Goal: Book appointment/travel/reservation

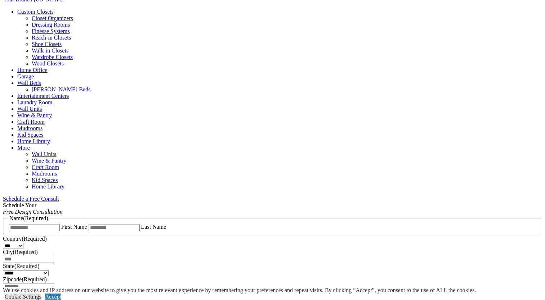
scroll to position [252, 0]
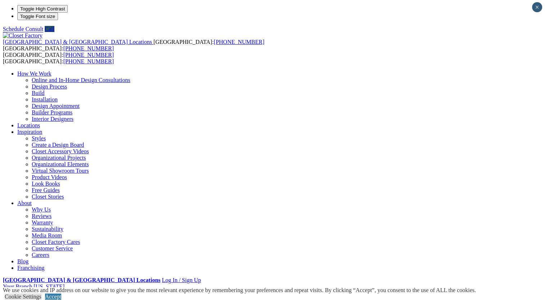
scroll to position [0, 0]
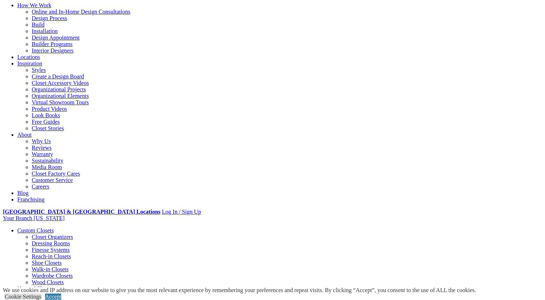
scroll to position [72, 0]
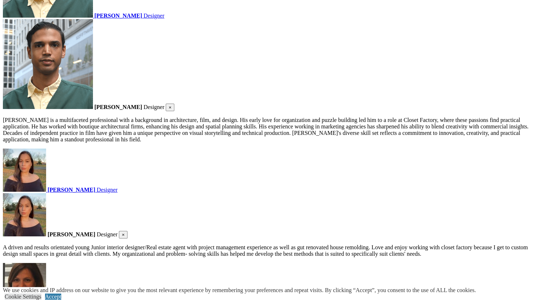
scroll to position [1253, 0]
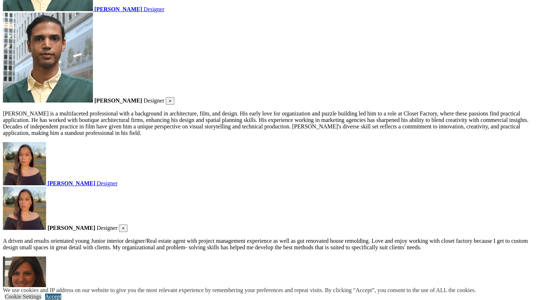
click at [61, 294] on link "Accept" at bounding box center [53, 297] width 16 height 6
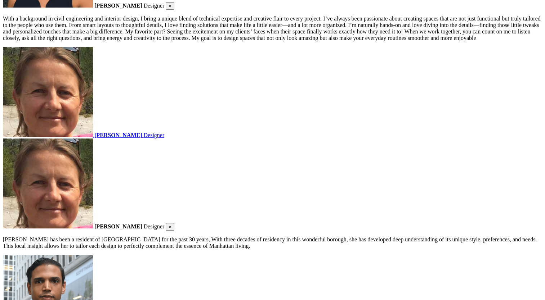
scroll to position [929, 0]
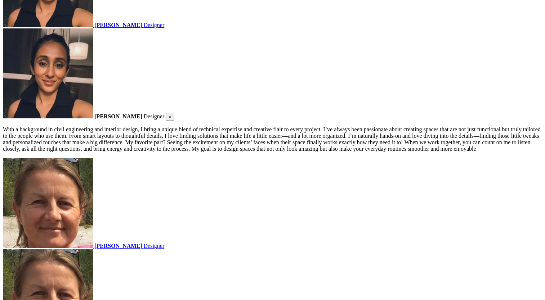
scroll to position [832, 0]
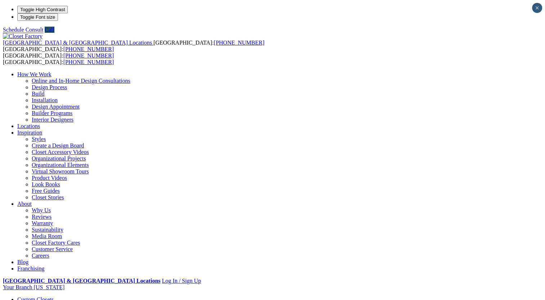
click at [73, 246] on link "Customer Service" at bounding box center [52, 249] width 41 height 6
